Goal: Book appointment/travel/reservation

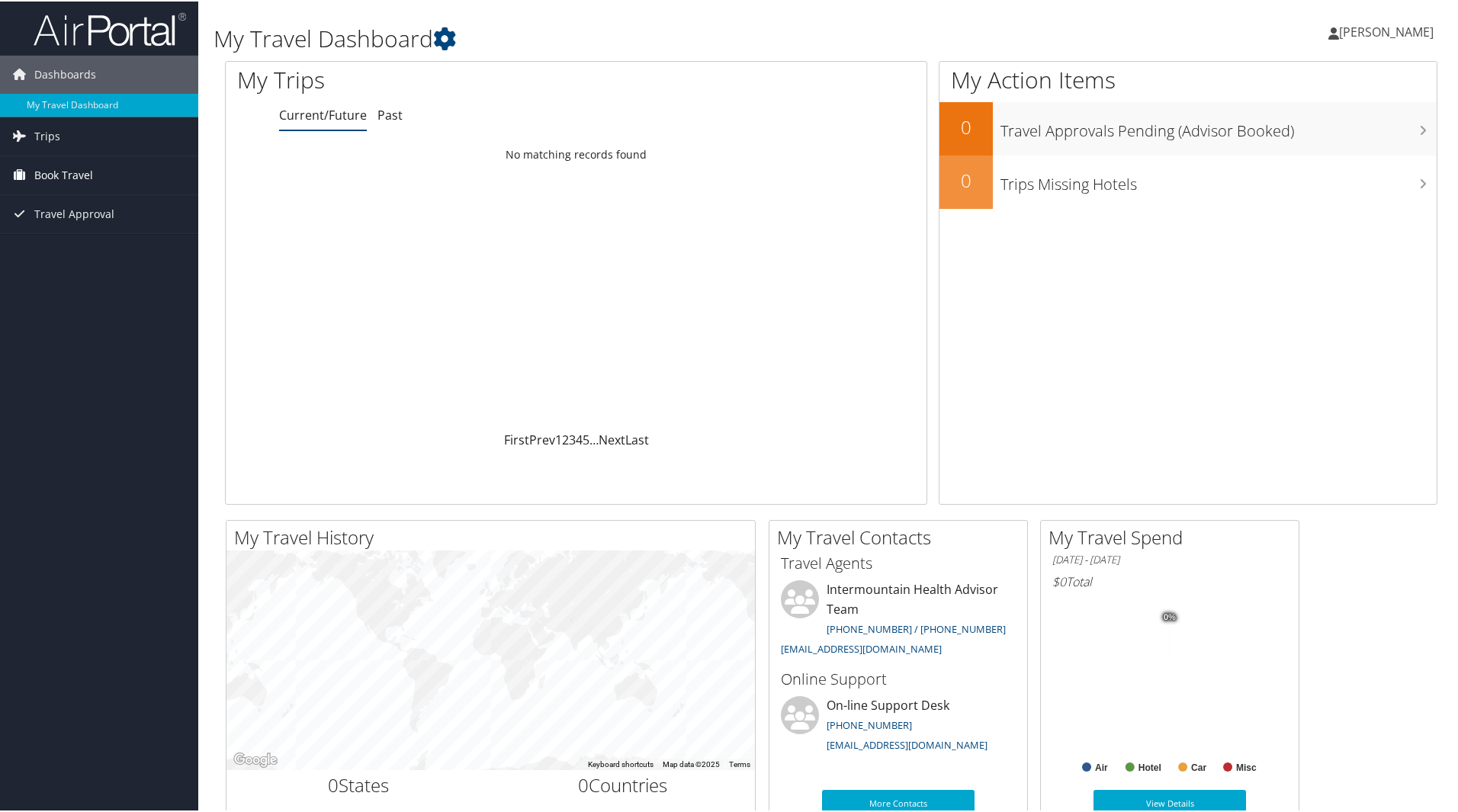
click at [64, 173] on span "Book Travel" at bounding box center [64, 173] width 59 height 38
click at [90, 205] on link "Agent Booking Request" at bounding box center [99, 204] width 198 height 23
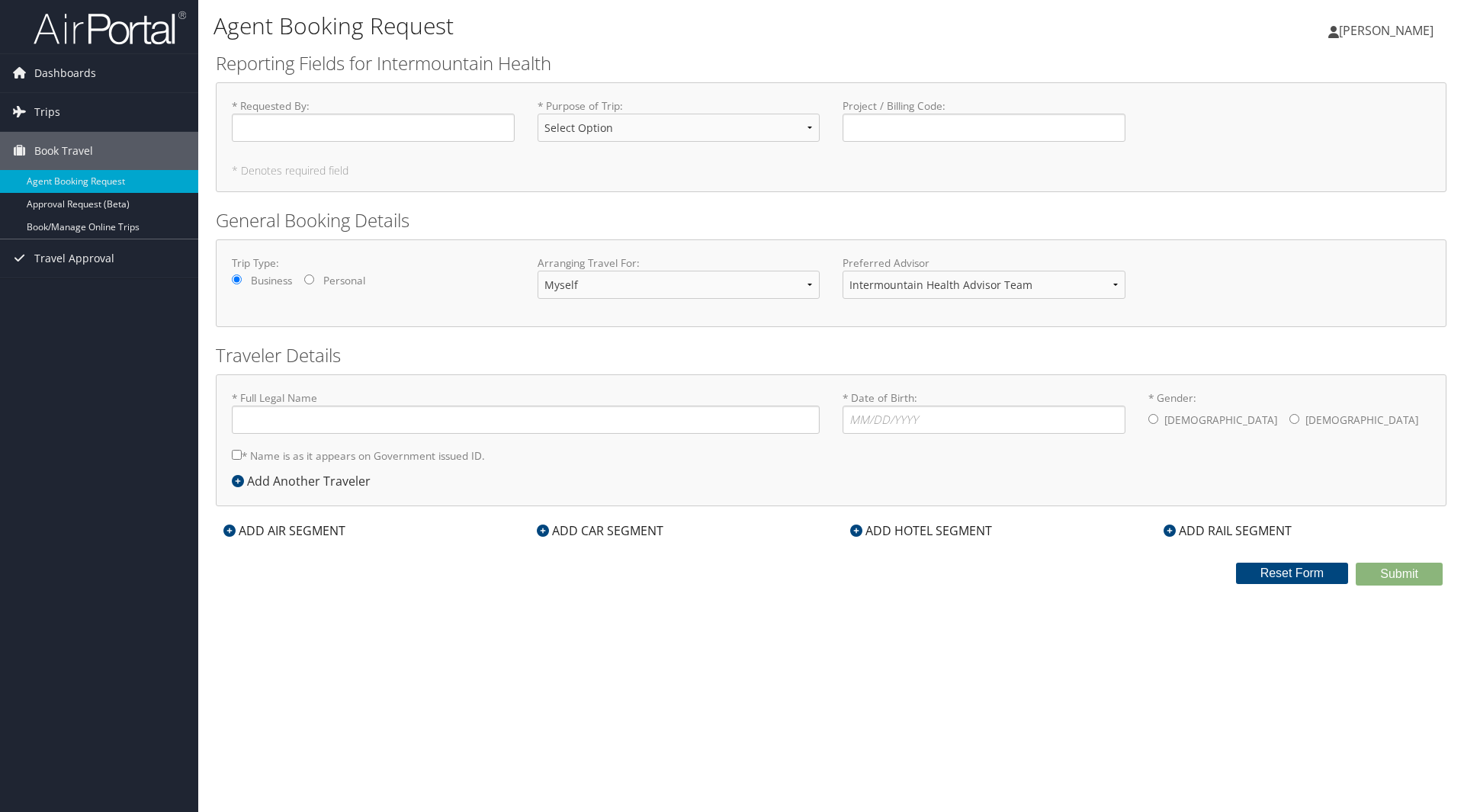
type input "Gunnar Niels Jensen"
click at [613, 125] on select "Select Option 3rd Party Reimbursable Business CME Conf or Education Groups Pers…" at bounding box center [679, 127] width 283 height 29
select select "Conf or Education"
click at [538, 113] on select "Select Option 3rd Party Reimbursable Business CME Conf or Education Groups Pers…" at bounding box center [679, 127] width 283 height 29
click at [284, 531] on div "ADD AIR SEGMENT" at bounding box center [284, 530] width 137 height 18
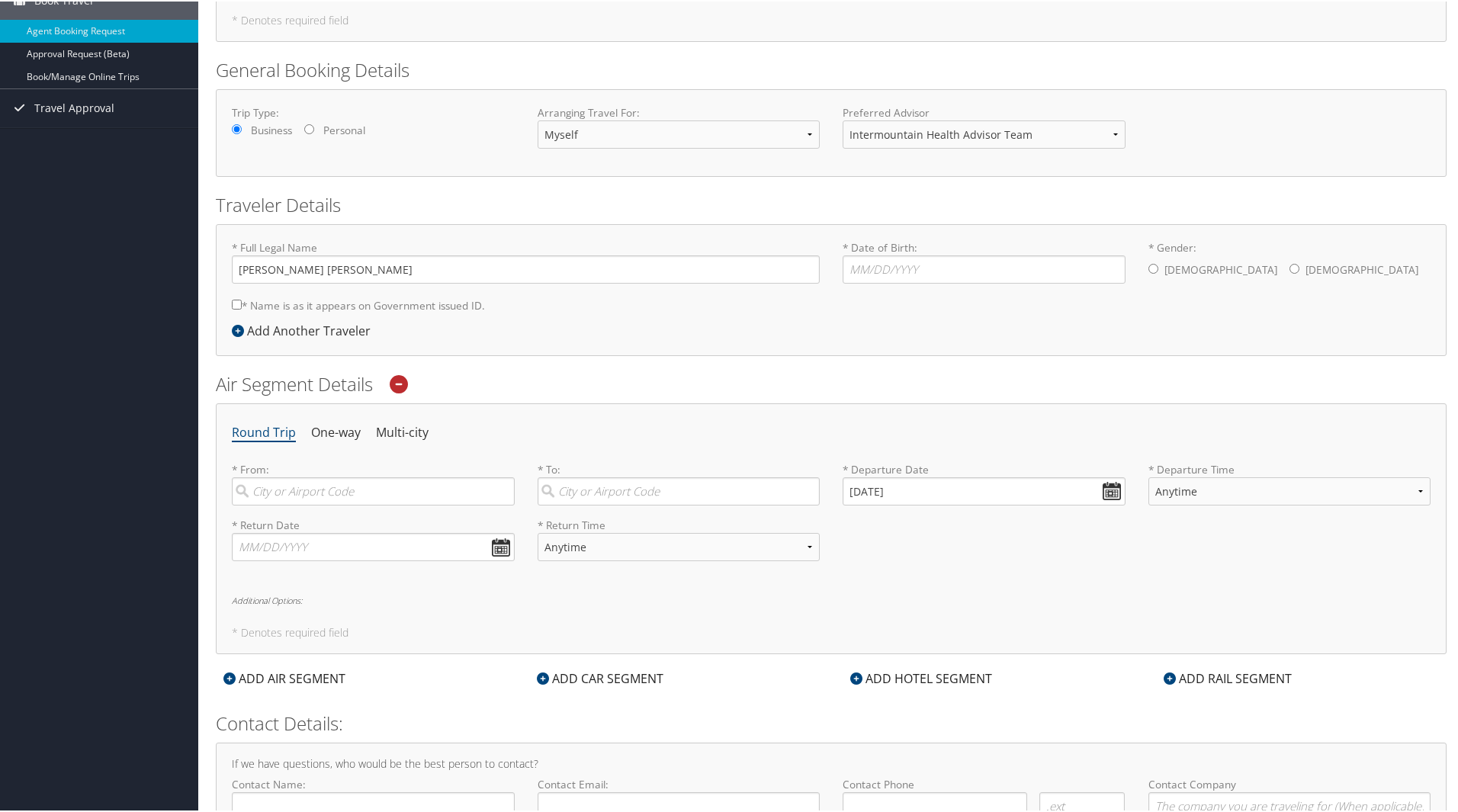
scroll to position [152, 0]
click at [401, 485] on input "search" at bounding box center [373, 489] width 283 height 29
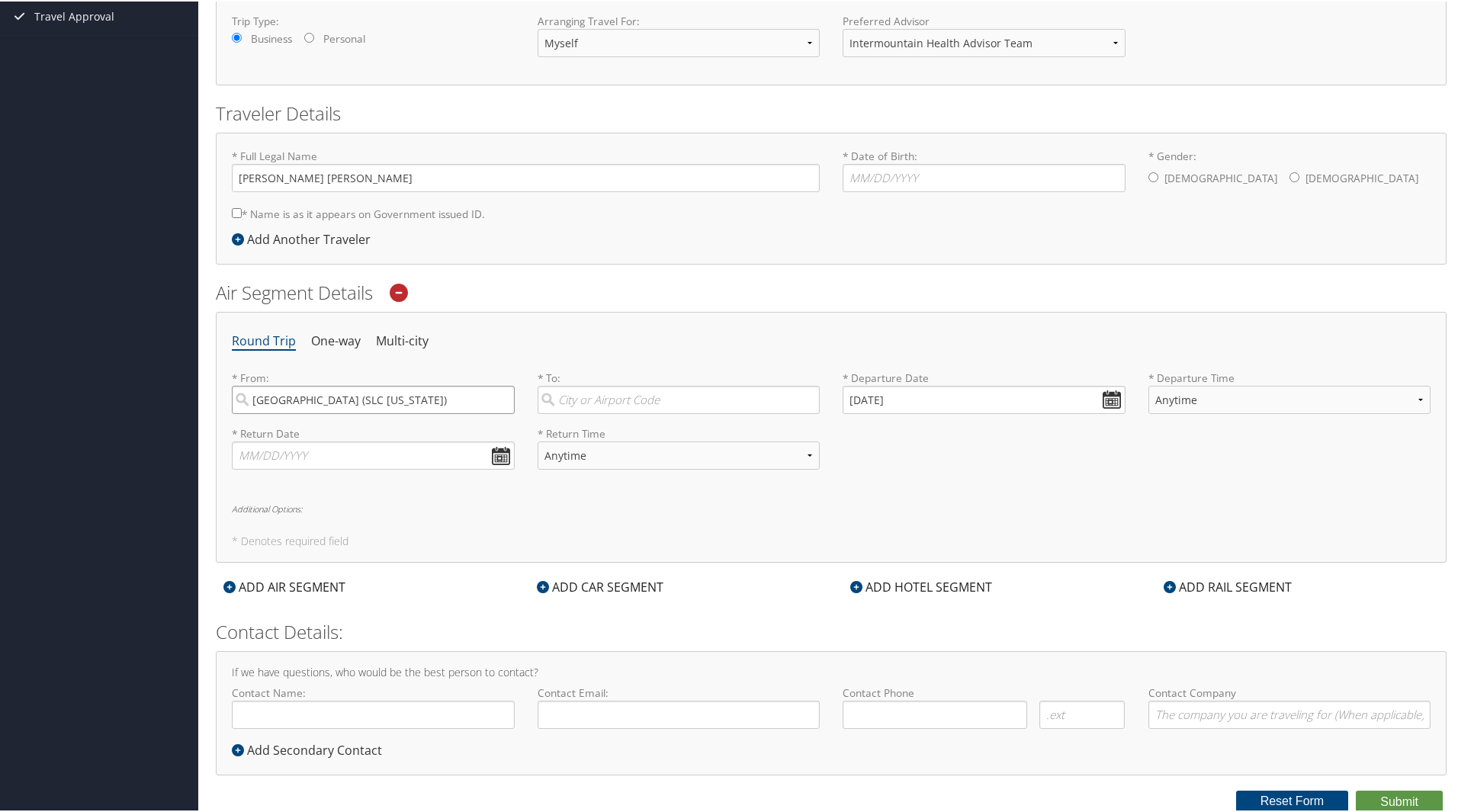
type input "Salt Lake City (SLC Utah)"
type input "v"
type input "Las Vegas (HSH NV)"
click at [1109, 407] on input "10/06/2025" at bounding box center [983, 398] width 283 height 29
click at [995, 590] on td "8" at bounding box center [993, 588] width 20 height 20
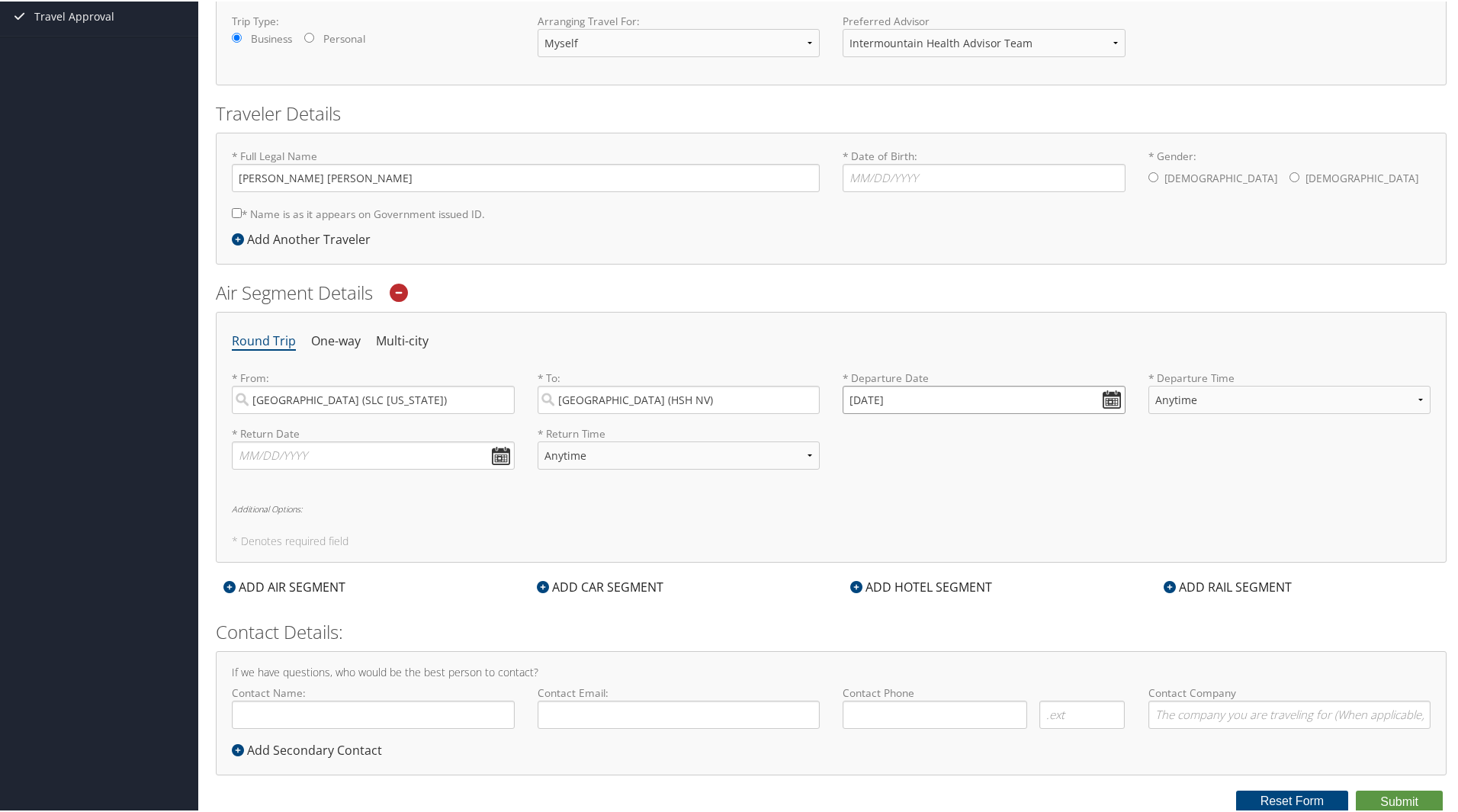
click at [1109, 396] on input "11/08/2025" at bounding box center [983, 398] width 283 height 29
click at [996, 434] on th at bounding box center [993, 433] width 20 height 20
click at [863, 518] on td "9" at bounding box center [860, 522] width 20 height 20
type input "11/09/2025"
click at [1334, 392] on select "Anytime Early Morning (5AM-7AM) Morning (7AM-12PM) Afternoon (12PM-5PM) Evening…" at bounding box center [1289, 398] width 283 height 29
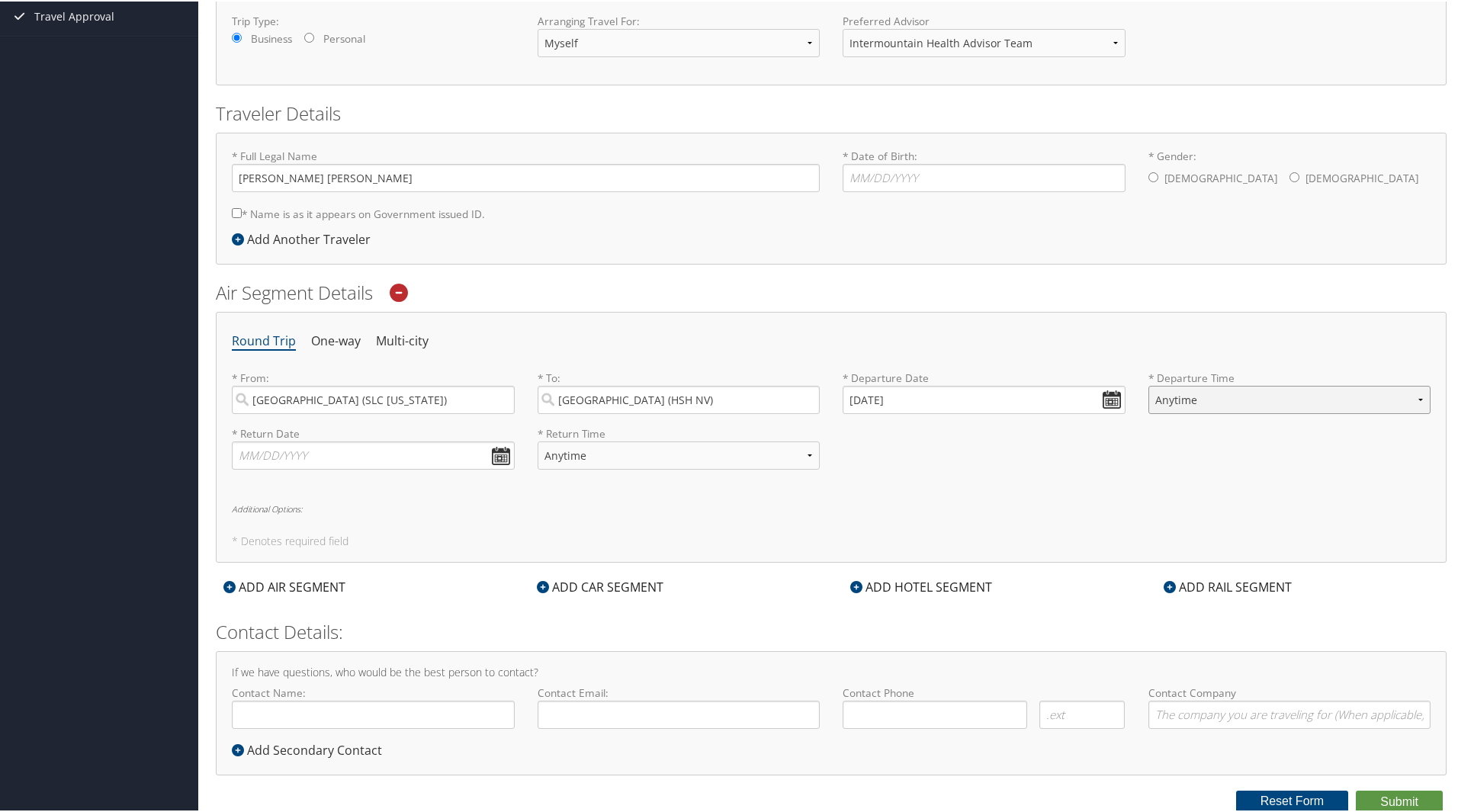
select select "6:00 PM"
click at [1148, 384] on select "Anytime Early Morning (5AM-7AM) Morning (7AM-12PM) Afternoon (12PM-5PM) Evening…" at bounding box center [1289, 398] width 283 height 29
click at [492, 452] on input "text" at bounding box center [373, 454] width 283 height 29
click at [380, 492] on th at bounding box center [385, 489] width 20 height 20
click at [302, 577] on td "11" at bounding box center [296, 577] width 20 height 20
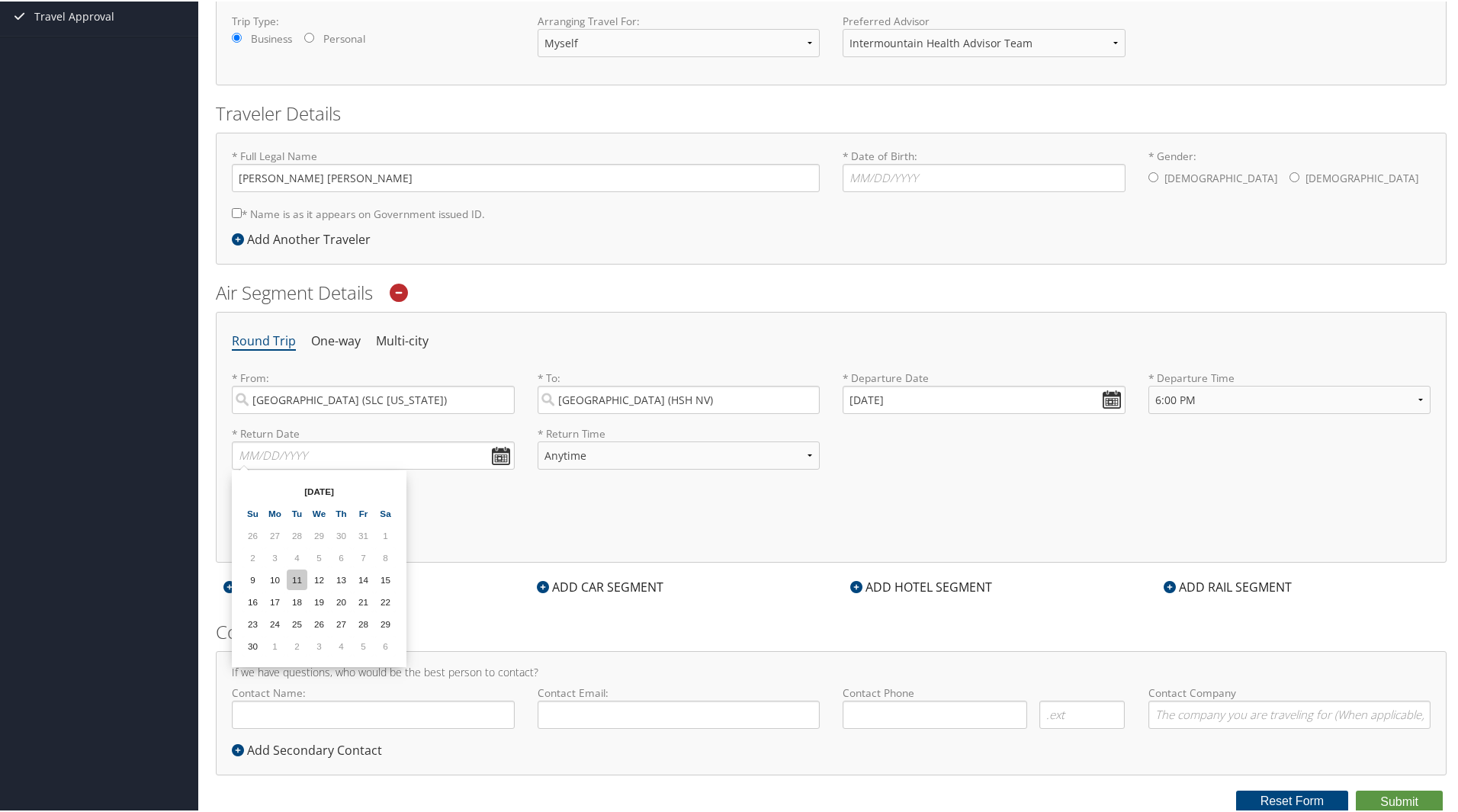
type input "11/11/2025"
click at [598, 452] on select "Anytime Early Morning (5AM-7AM) Morning (7AM-12PM) Afternoon (12PM-5PM) Evening…" at bounding box center [678, 454] width 283 height 29
select select "6:00 PM"
click at [538, 440] on select "Anytime Early Morning (5AM-7AM) Morning (7AM-12PM) Afternoon (12PM-5PM) Evening…" at bounding box center [678, 454] width 283 height 29
click at [575, 584] on div "ADD CAR SEGMENT" at bounding box center [600, 586] width 142 height 18
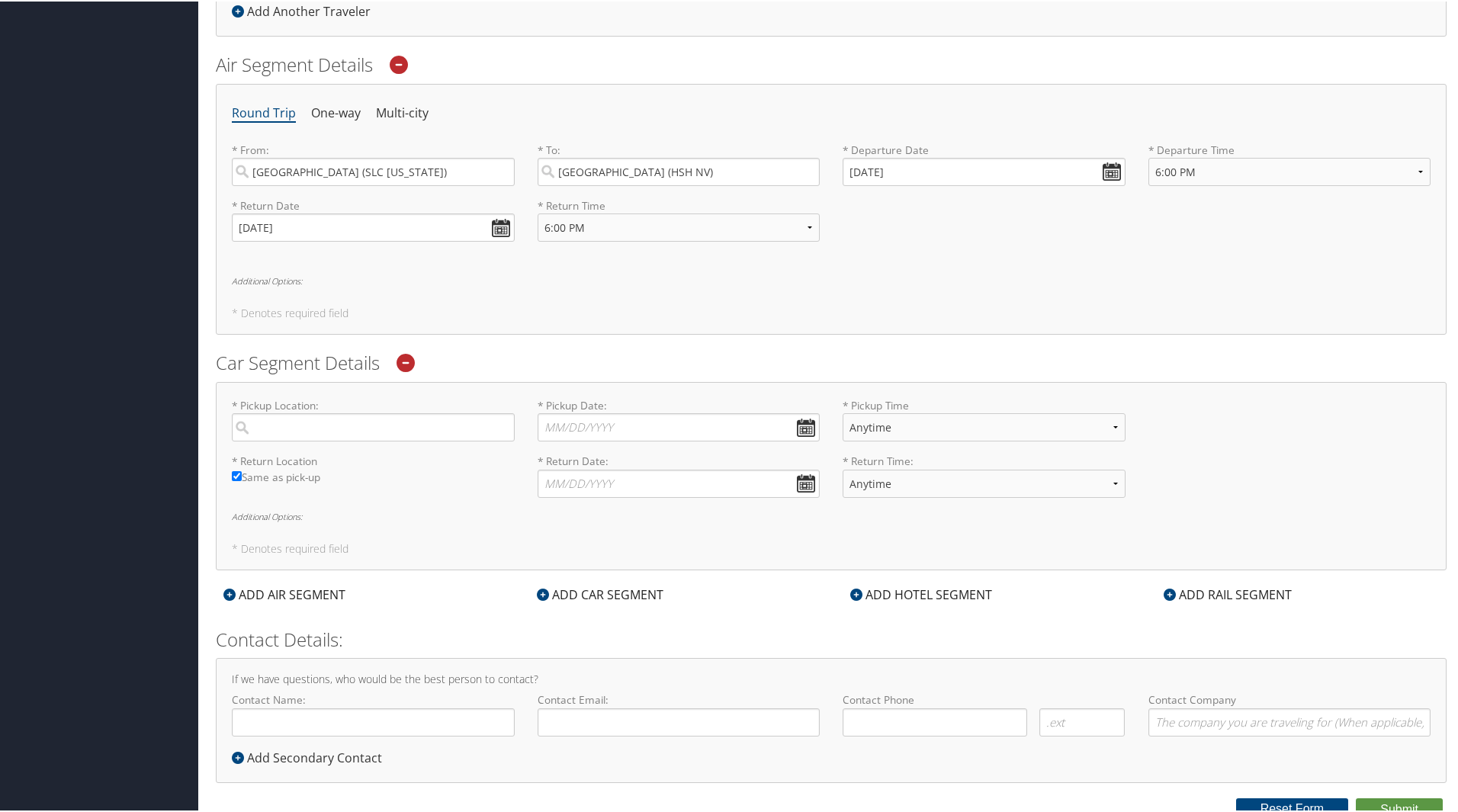
scroll to position [472, 0]
click at [396, 420] on input "search" at bounding box center [373, 425] width 283 height 29
type input "h"
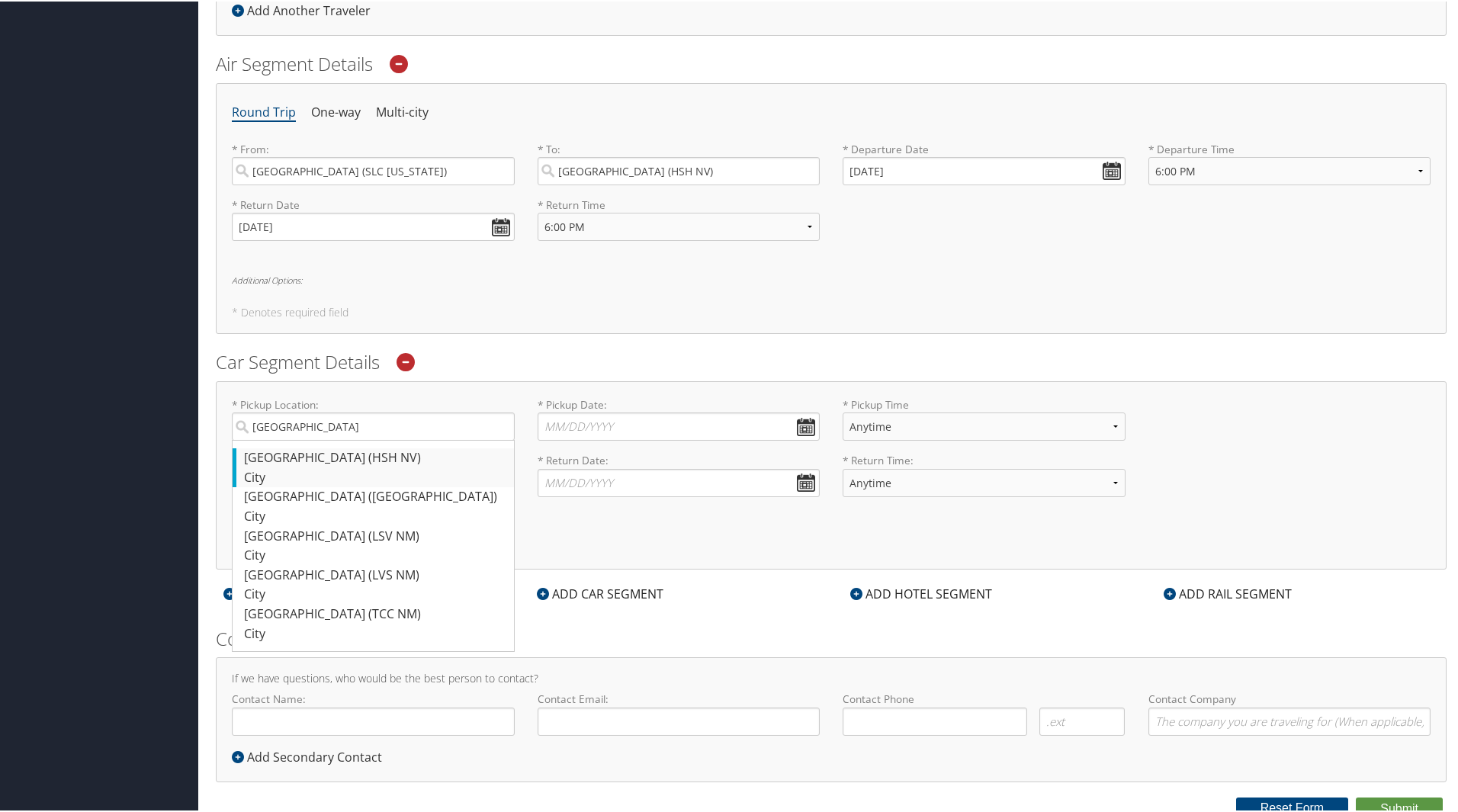
click at [364, 462] on div "Las Vegas (HSH NV)" at bounding box center [375, 457] width 262 height 20
click at [364, 439] on input "las vegas" at bounding box center [373, 425] width 283 height 29
type input "Las Vegas"
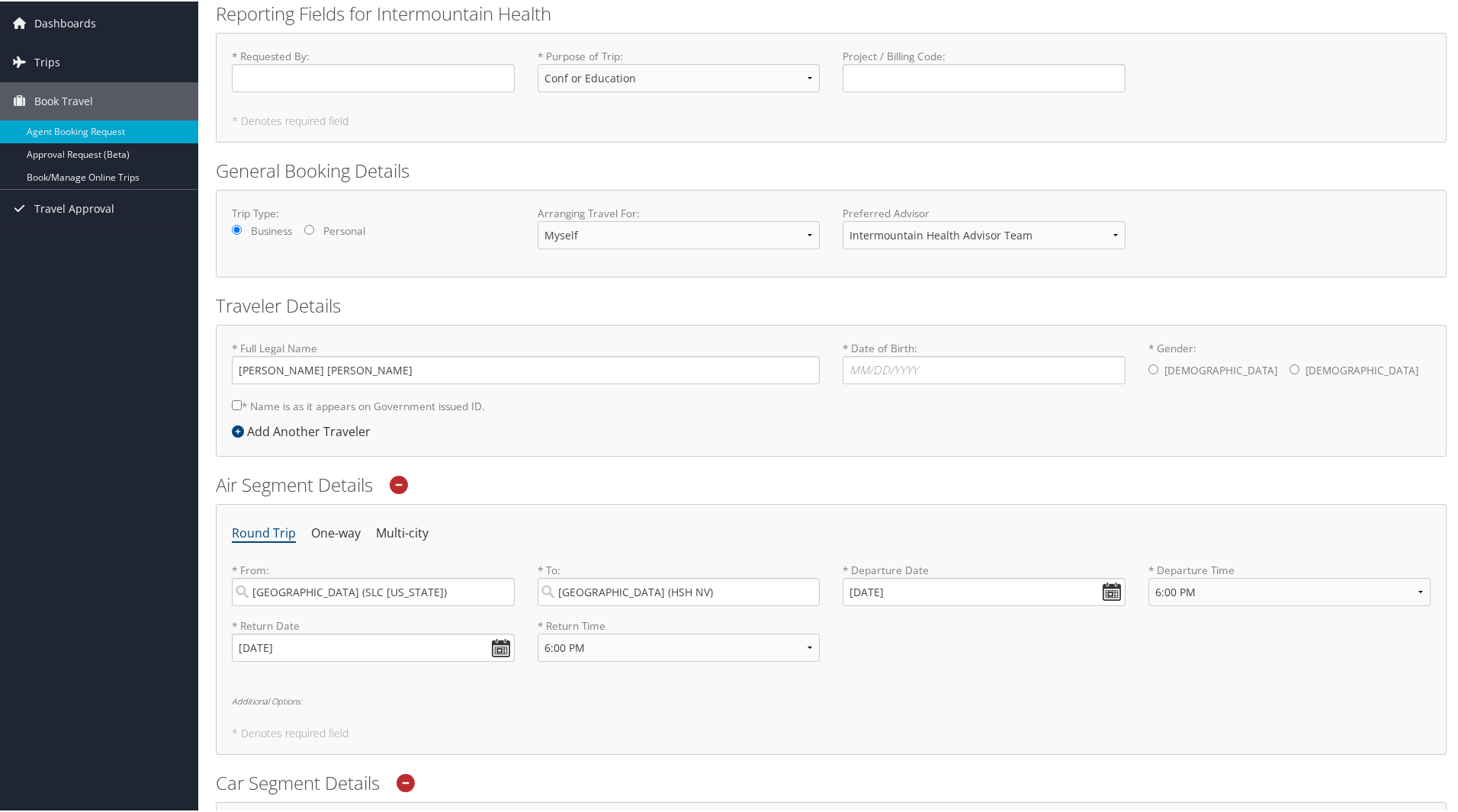
scroll to position [0, 0]
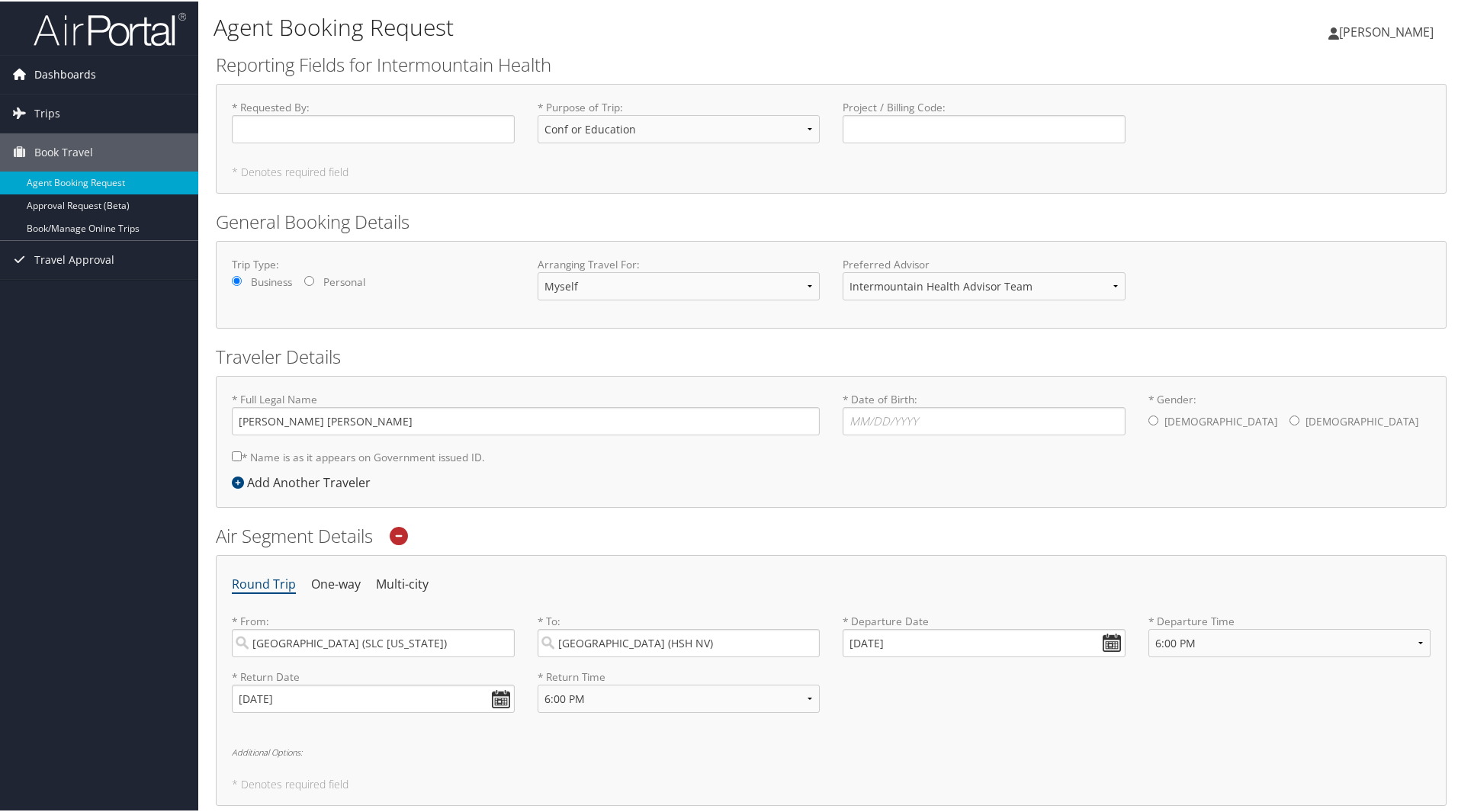
click at [85, 67] on span "Dashboards" at bounding box center [65, 72] width 62 height 38
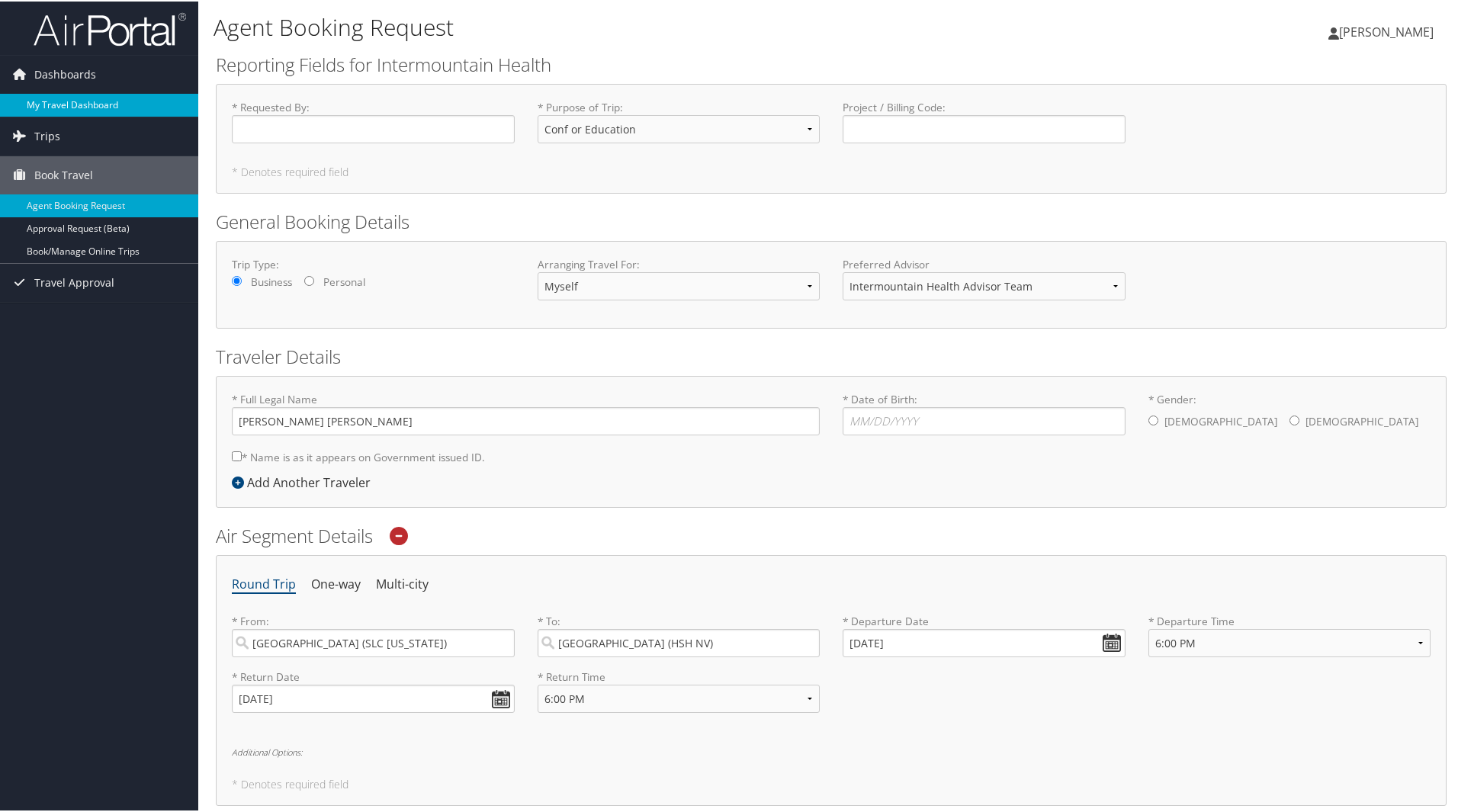
click at [84, 101] on link "My Travel Dashboard" at bounding box center [99, 103] width 198 height 23
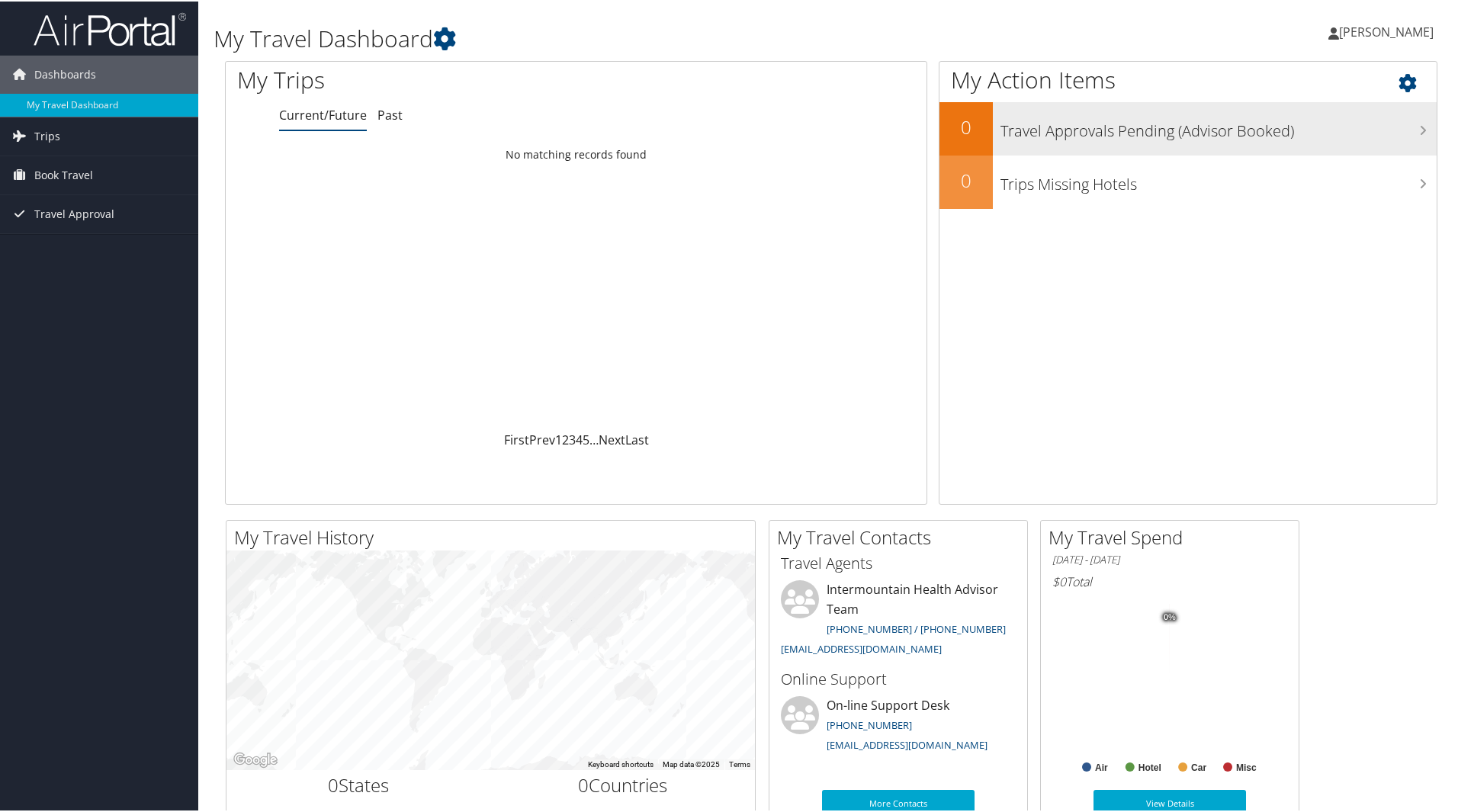
click at [1318, 130] on h3 "Travel Approvals Pending (Advisor Booked)" at bounding box center [1218, 126] width 436 height 29
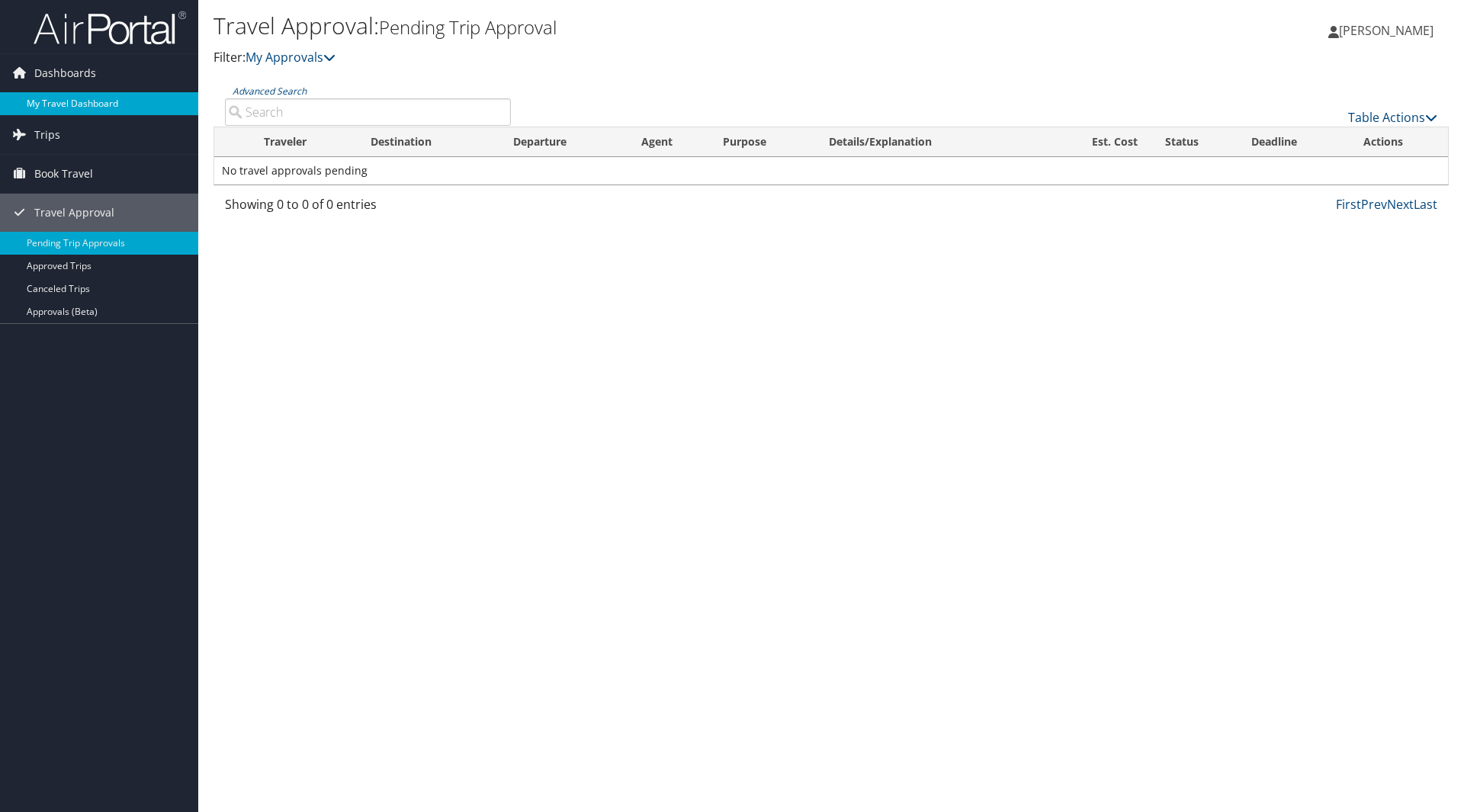
click at [37, 94] on link "My Travel Dashboard" at bounding box center [99, 103] width 198 height 23
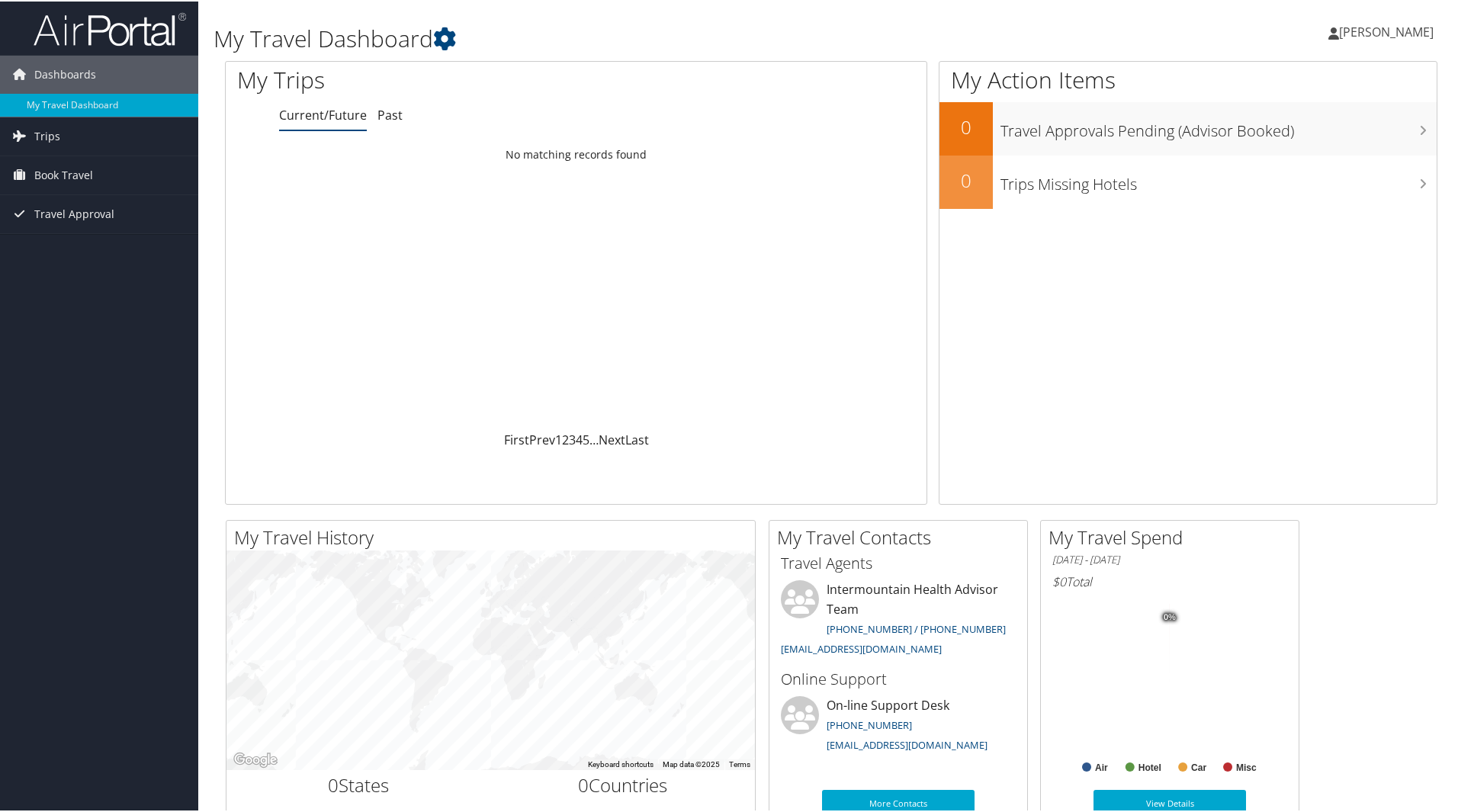
click at [564, 18] on div "My Travel Dashboard" at bounding box center [625, 30] width 823 height 46
